Goal: Task Accomplishment & Management: Manage account settings

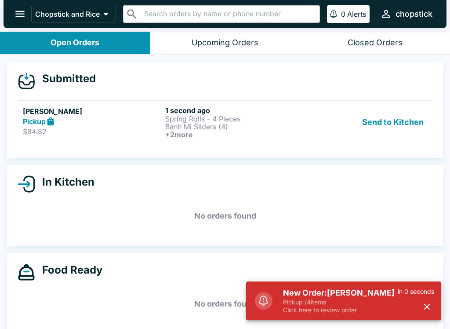
click at [207, 110] on h6 "1 second ago" at bounding box center [234, 110] width 139 height 9
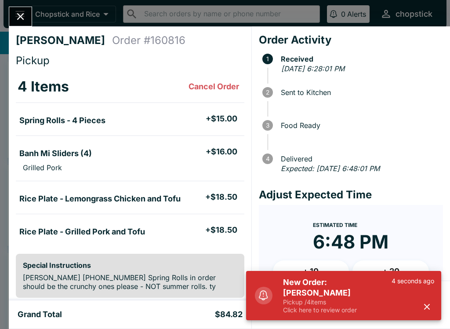
click at [290, 309] on p "Click here to review order" at bounding box center [337, 310] width 109 height 8
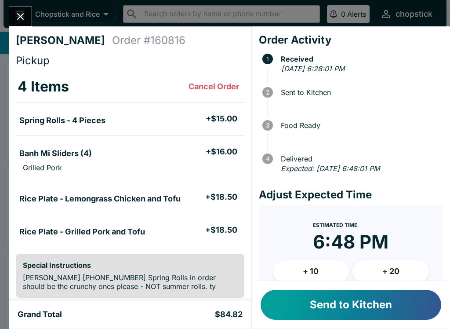
click at [299, 306] on button "Send to Kitchen" at bounding box center [351, 305] width 181 height 30
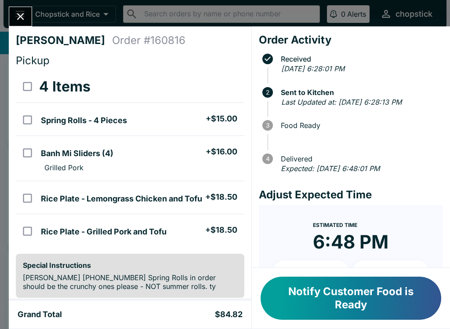
click at [26, 5] on div "[PERSON_NAME] Order # 160816 Pickup 4 Items Spring Rolls - 4 Pieces + $15.00 Ba…" at bounding box center [225, 164] width 450 height 329
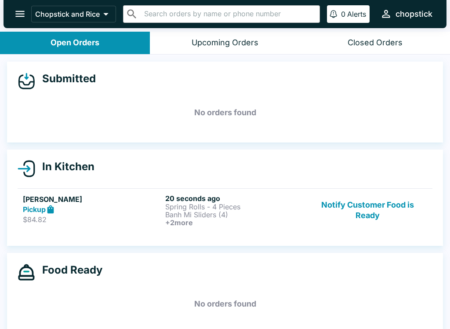
click at [195, 206] on p "Spring Rolls - 4 Pieces" at bounding box center [234, 207] width 139 height 8
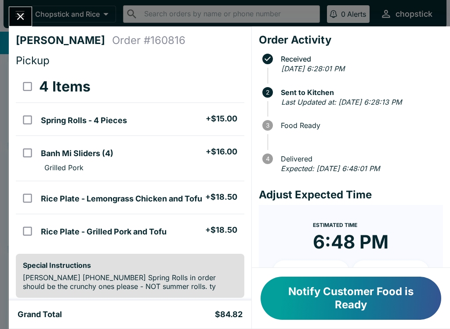
click at [18, 8] on button "Close" at bounding box center [20, 16] width 22 height 19
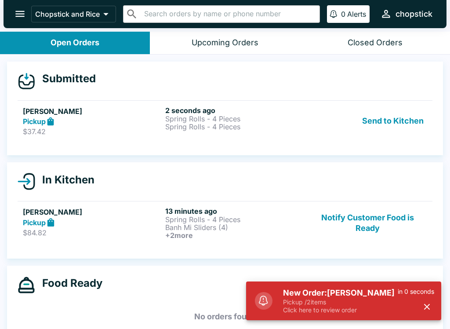
click at [47, 107] on h5 "[PERSON_NAME]" at bounding box center [92, 111] width 139 height 11
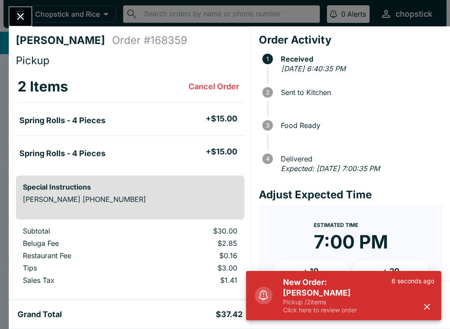
click at [251, 326] on div "Grand Total $37.42" at bounding box center [130, 314] width 242 height 28
click at [344, 306] on p "Click here to review order" at bounding box center [337, 310] width 109 height 8
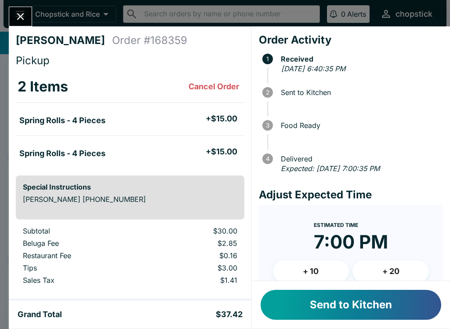
click at [338, 316] on button "Send to Kitchen" at bounding box center [351, 305] width 181 height 30
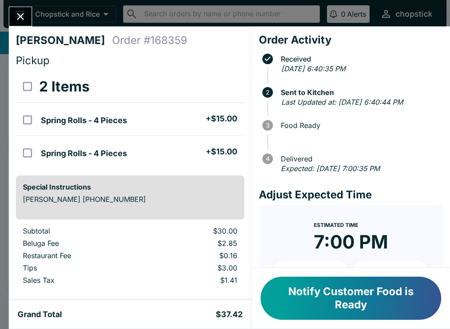
click at [27, 11] on button "Close" at bounding box center [20, 16] width 22 height 19
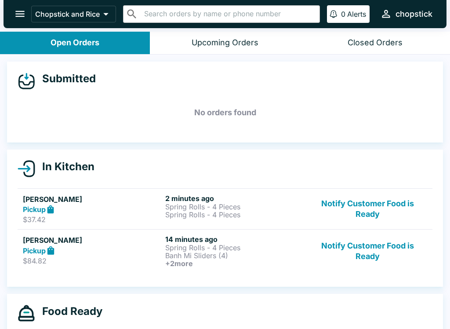
click at [142, 258] on p "$84.82" at bounding box center [92, 260] width 139 height 9
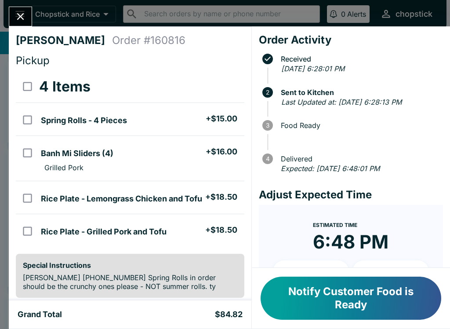
click at [24, 14] on icon "Close" at bounding box center [20, 16] width 7 height 7
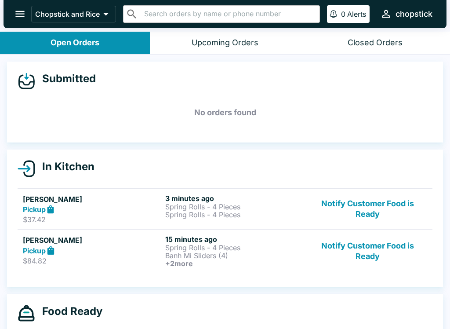
click at [362, 256] on button "Notify Customer Food is Ready" at bounding box center [367, 251] width 119 height 33
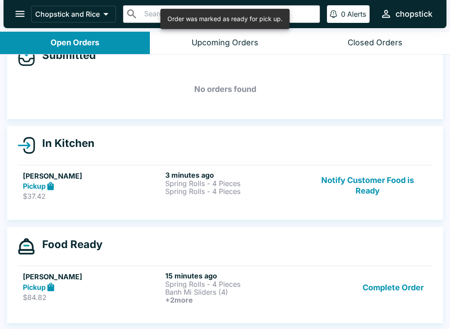
scroll to position [23, 0]
click at [409, 285] on button "Complete Order" at bounding box center [393, 287] width 68 height 33
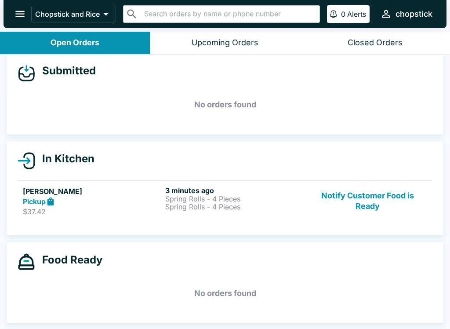
click at [115, 201] on div "Pickup" at bounding box center [92, 201] width 139 height 10
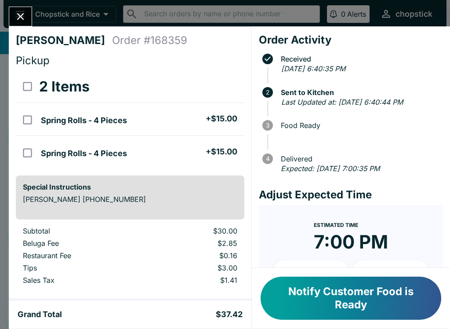
click at [350, 324] on div "Notify Customer Food is Ready" at bounding box center [351, 298] width 198 height 61
click at [379, 301] on button "Notify Customer Food is Ready" at bounding box center [351, 297] width 181 height 43
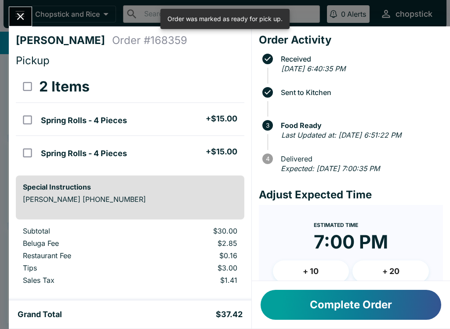
click at [25, 16] on icon "Close" at bounding box center [20, 17] width 12 height 12
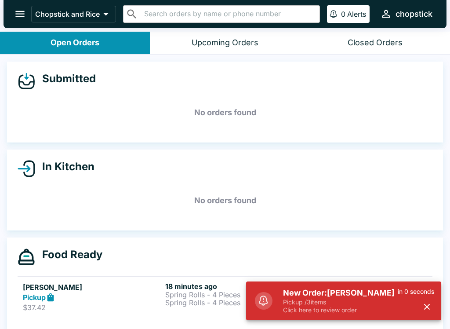
click at [338, 311] on p "Click here to review order" at bounding box center [340, 310] width 115 height 8
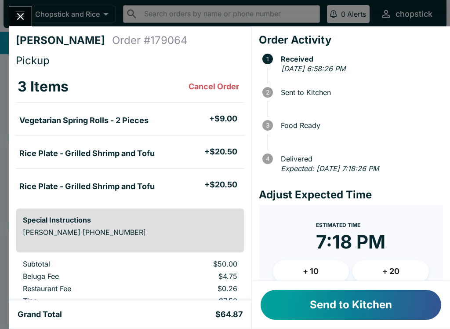
scroll to position [8, 0]
click at [341, 308] on button "Send to Kitchen" at bounding box center [351, 305] width 181 height 30
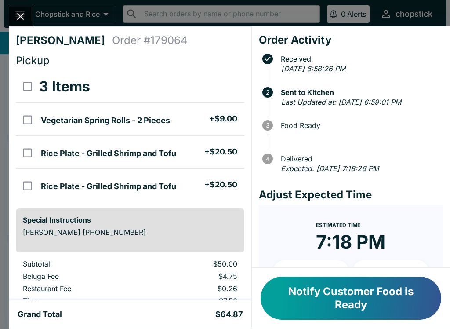
click at [20, 20] on icon "Close" at bounding box center [20, 17] width 12 height 12
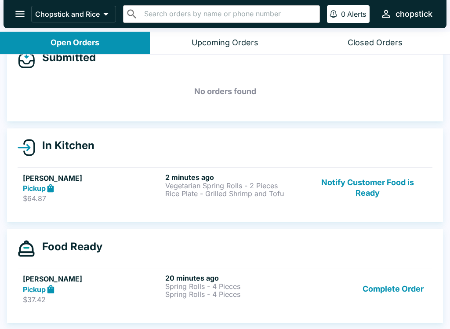
scroll to position [21, 0]
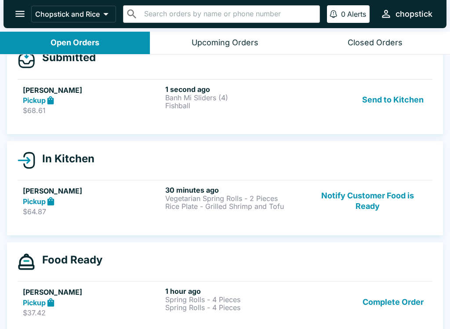
click at [138, 119] on link "[PERSON_NAME] Pickup $68.61 1 second ago Banh Mi Sliders (4) Fishball Send to K…" at bounding box center [225, 99] width 415 height 41
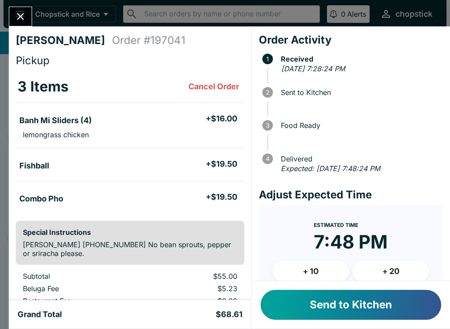
click at [315, 304] on button "Send to Kitchen" at bounding box center [351, 305] width 181 height 30
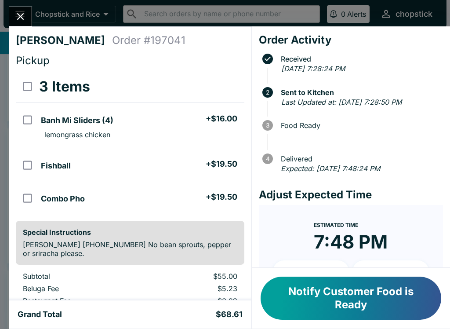
click at [20, 13] on icon "Close" at bounding box center [20, 17] width 12 height 12
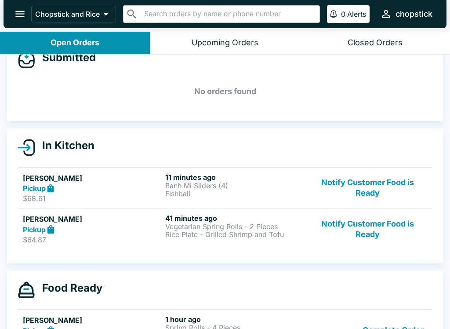
click at [204, 233] on p "Rice Plate - Grilled Shrimp and Tofu" at bounding box center [234, 234] width 139 height 8
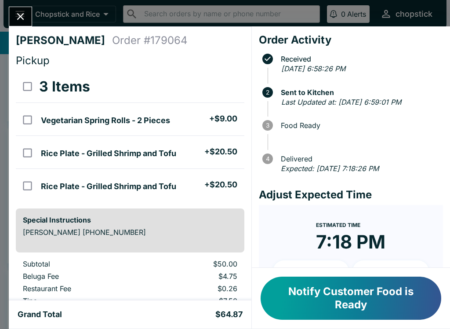
click at [22, 25] on button "Close" at bounding box center [20, 16] width 22 height 19
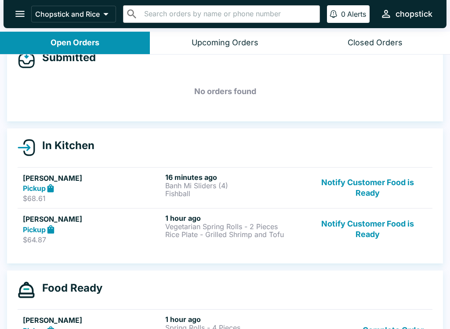
click at [367, 235] on button "Notify Customer Food is Ready" at bounding box center [367, 229] width 119 height 30
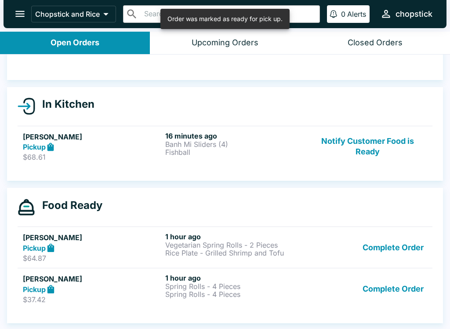
click at [426, 293] on button "Complete Order" at bounding box center [393, 288] width 68 height 30
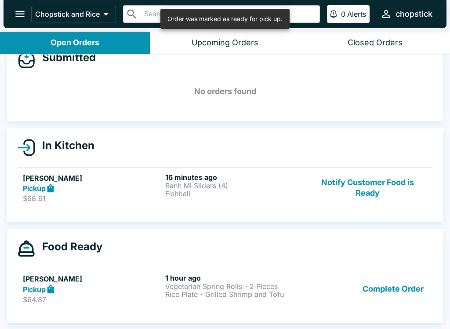
scroll to position [21, 0]
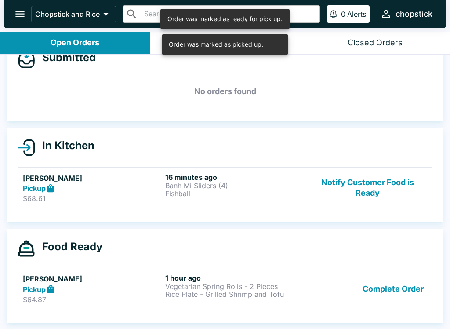
click at [442, 300] on div "Food Ready [PERSON_NAME] Pickup $64.87 1 hour ago Vegetarian Spring Rolls - 2 P…" at bounding box center [225, 276] width 436 height 94
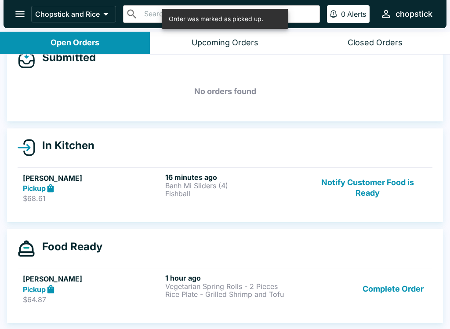
click at [391, 297] on button "Complete Order" at bounding box center [393, 288] width 68 height 30
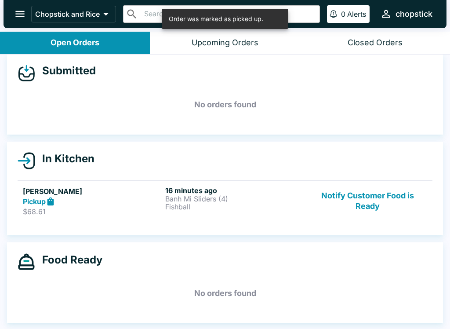
click at [368, 205] on button "Notify Customer Food is Ready" at bounding box center [367, 201] width 119 height 30
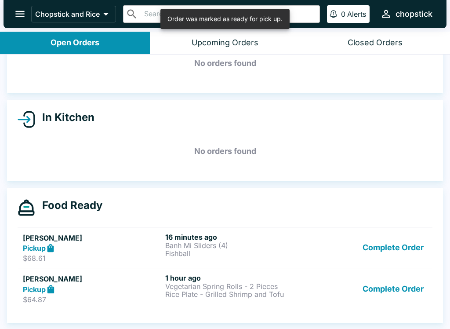
scroll to position [49, 0]
click at [416, 283] on button "Complete Order" at bounding box center [393, 288] width 68 height 30
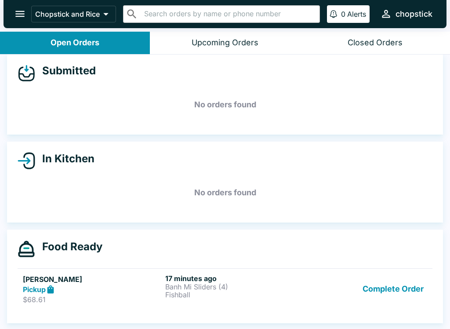
scroll to position [8, 0]
click at [408, 297] on button "Complete Order" at bounding box center [393, 289] width 68 height 30
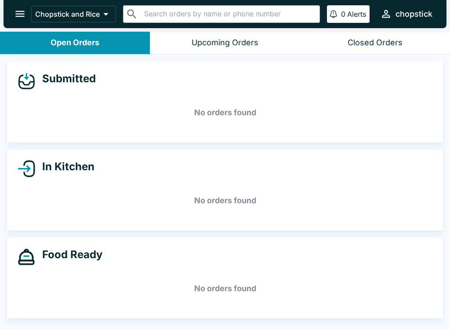
scroll to position [0, 0]
